Goal: Information Seeking & Learning: Understand process/instructions

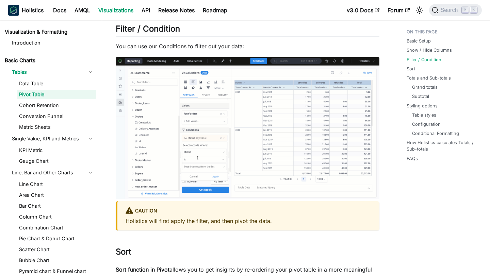
click at [59, 17] on div "Holistics Docs AMQL Visualizations API Release Notes Roadmap" at bounding box center [175, 10] width 334 height 15
click at [59, 14] on link "Docs" at bounding box center [59, 10] width 21 height 11
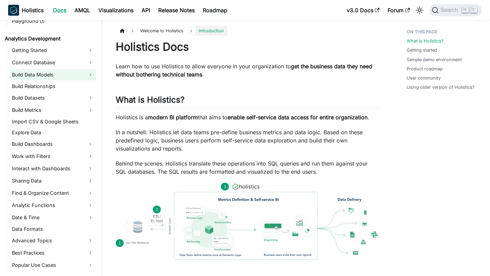
scroll to position [147, 0]
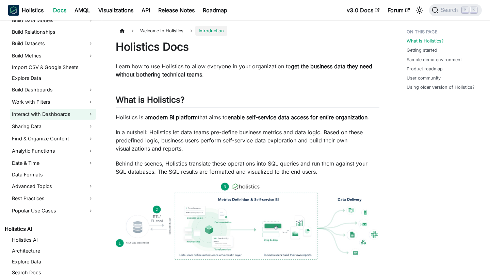
click at [72, 112] on link "Interact with Dashboards" at bounding box center [53, 114] width 86 height 11
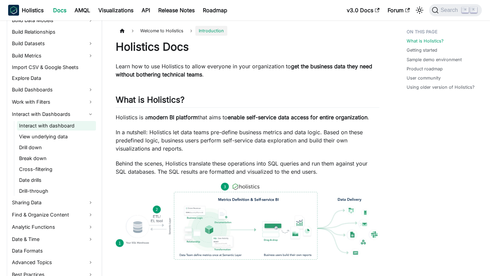
click at [56, 129] on link "Interact with dashboard" at bounding box center [56, 126] width 79 height 10
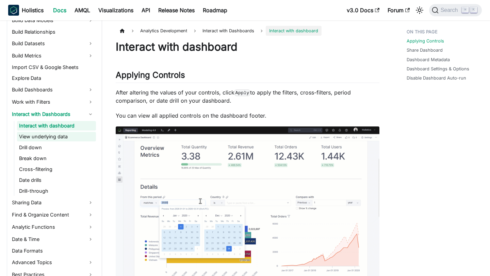
click at [53, 138] on link "View underlying data" at bounding box center [56, 137] width 79 height 10
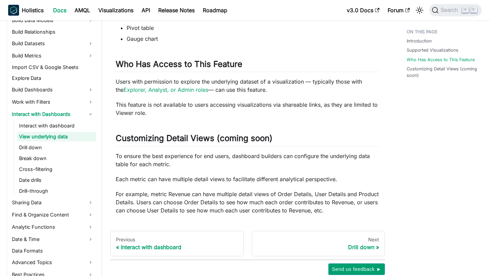
scroll to position [426, 0]
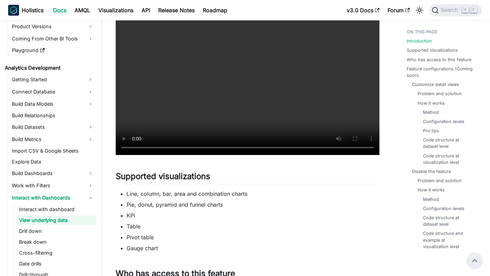
scroll to position [182, 0]
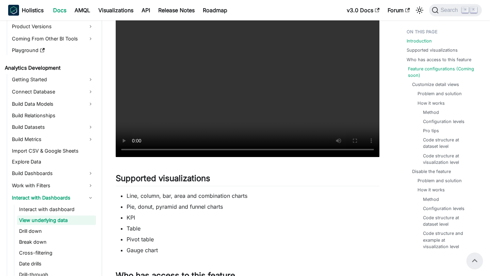
click at [429, 69] on link "Feature configurations (Coming soon)" at bounding box center [444, 72] width 72 height 13
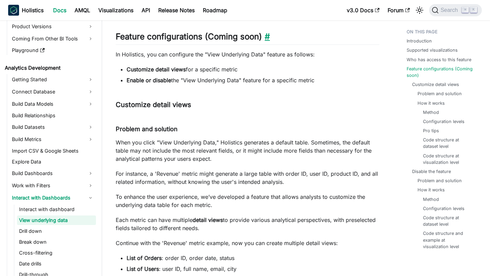
click at [266, 32] on link "​" at bounding box center [266, 37] width 8 height 10
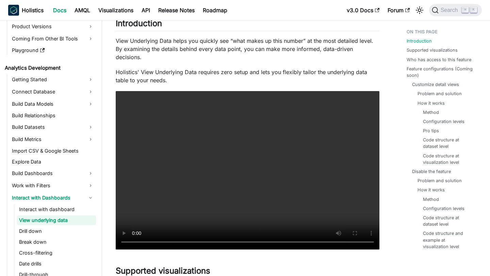
scroll to position [92, 0]
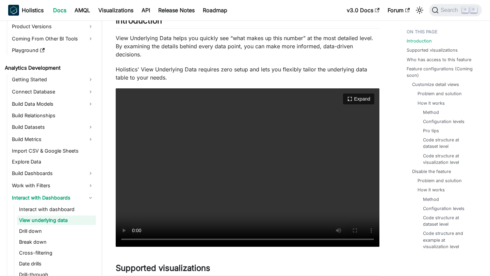
click at [247, 175] on video "Your browser does not support embedding video, but you can download it ." at bounding box center [247, 167] width 263 height 158
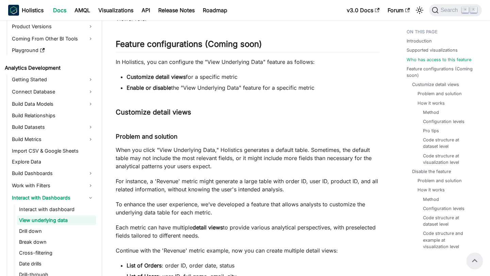
scroll to position [316, 0]
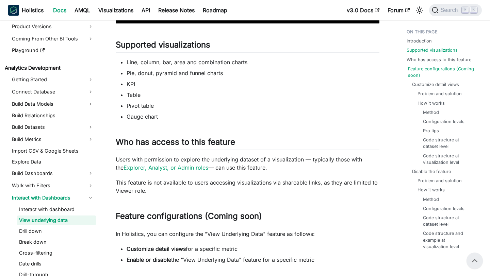
click at [427, 72] on link "Feature configurations (Coming soon)" at bounding box center [444, 72] width 72 height 13
